Goal: Find specific page/section: Find specific page/section

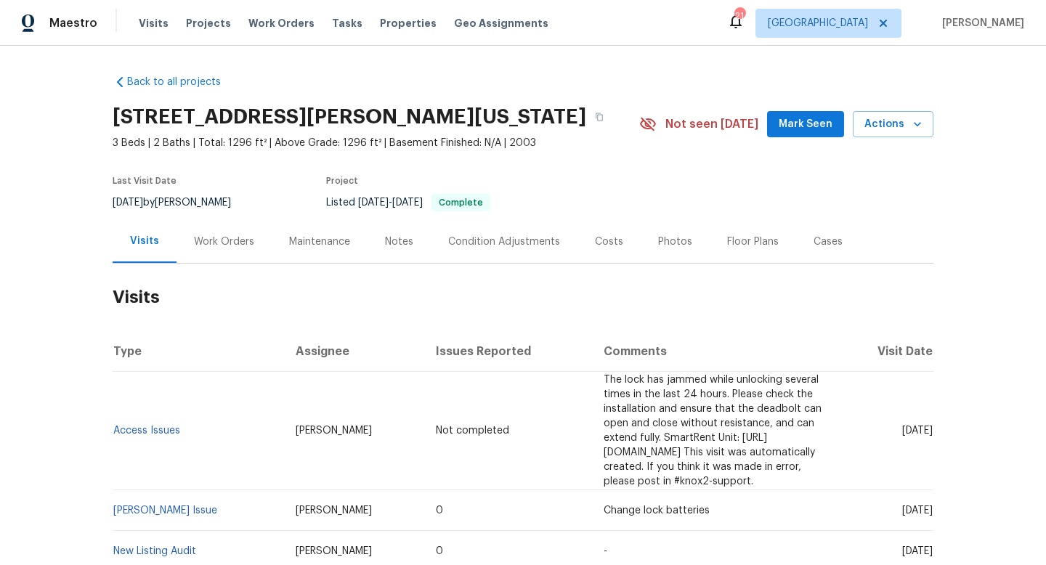
click at [235, 248] on div "Work Orders" at bounding box center [224, 242] width 60 height 15
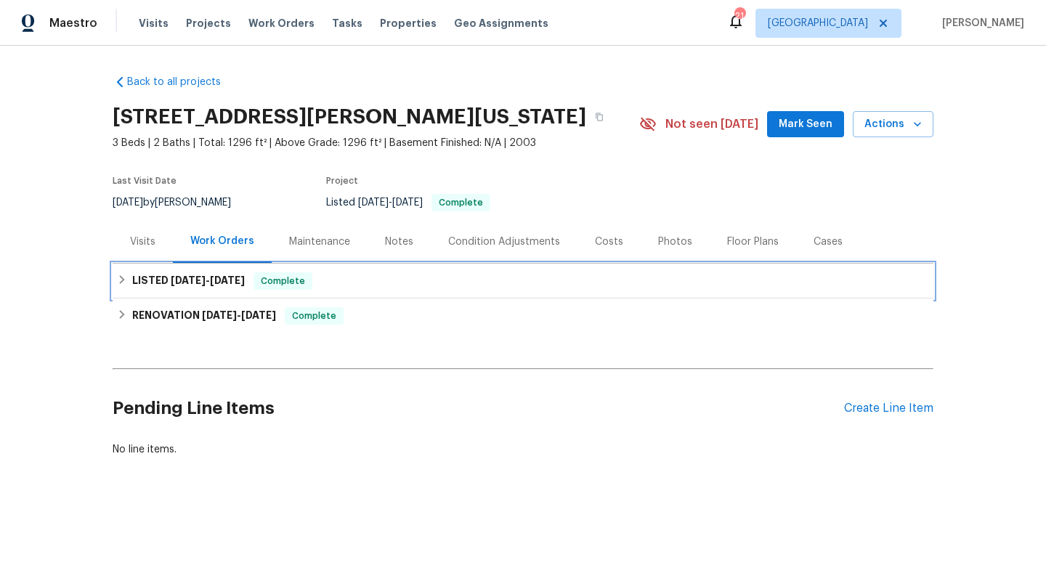
click at [218, 274] on h6 "LISTED [DATE] - [DATE]" at bounding box center [188, 281] width 113 height 17
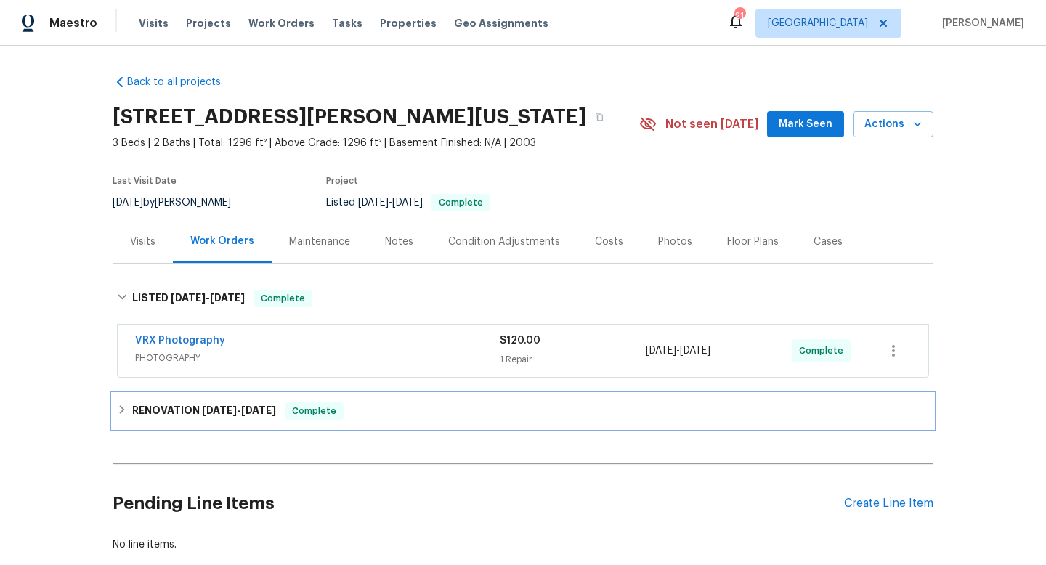
click at [203, 418] on h6 "RENOVATION [DATE] - [DATE]" at bounding box center [204, 411] width 144 height 17
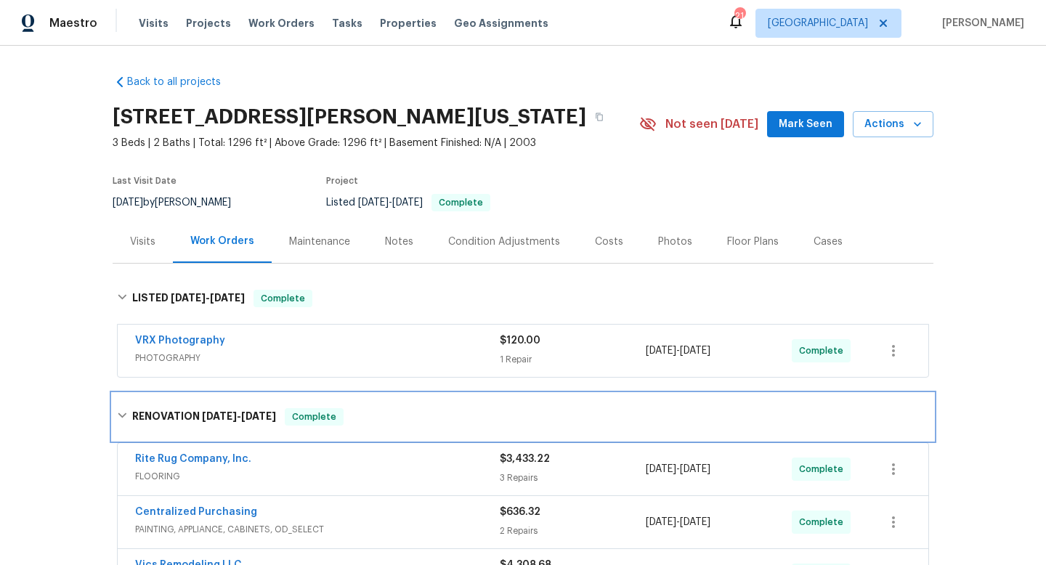
scroll to position [42, 0]
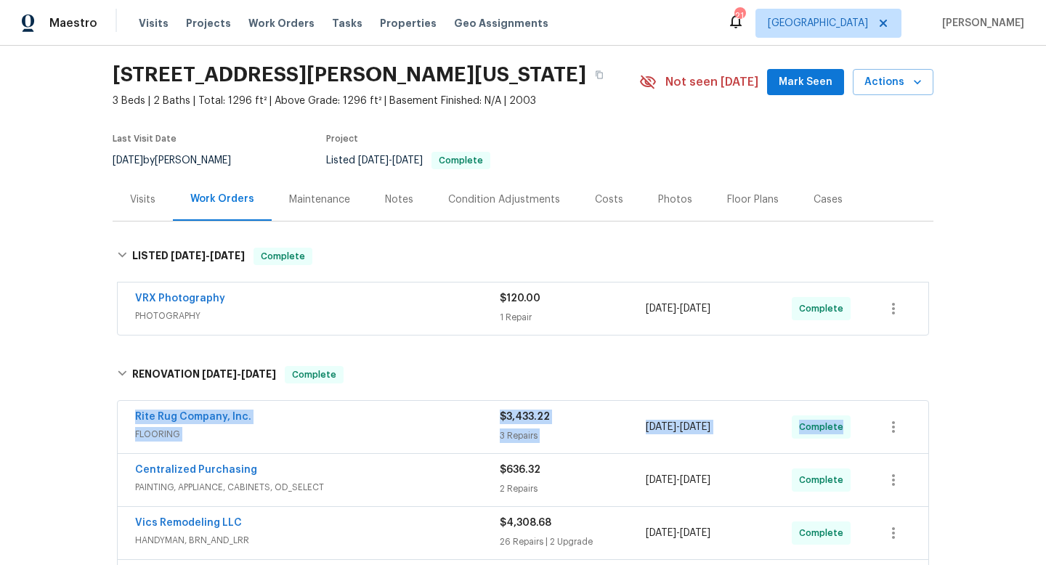
drag, startPoint x: 126, startPoint y: 408, endPoint x: 953, endPoint y: 419, distance: 827.1
click at [953, 419] on div "Back to all projects [STREET_ADDRESS][PERSON_NAME][US_STATE] 3 Beds | 2 Baths |…" at bounding box center [523, 306] width 1046 height 520
copy div "Rite Rug Company, Inc. FLOORING $3,433.22 3 Repairs [DATE] - [DATE] Complete"
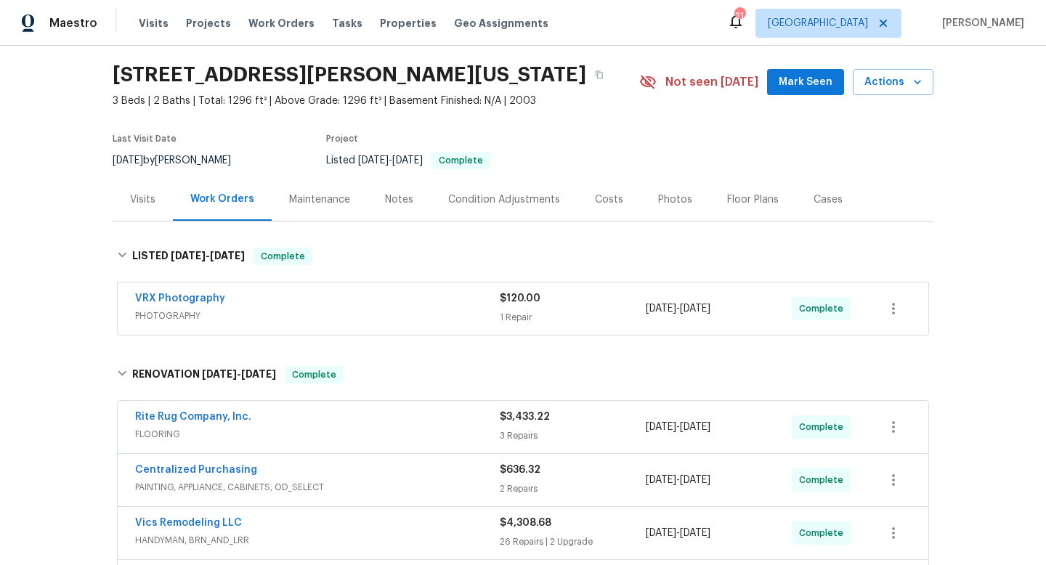
click at [153, 204] on div "Visits" at bounding box center [142, 200] width 25 height 15
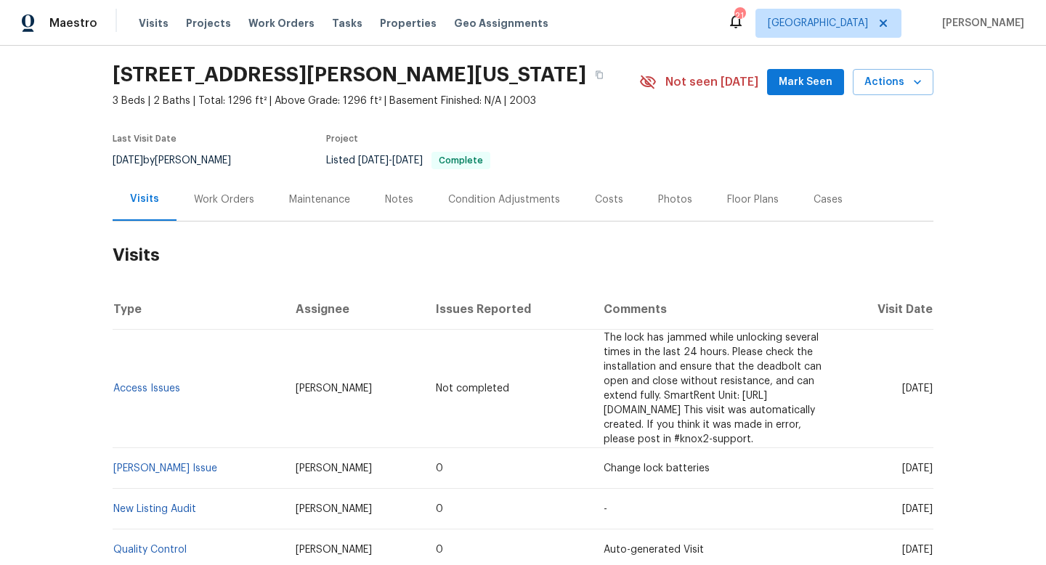
click at [224, 200] on div "Work Orders" at bounding box center [224, 200] width 60 height 15
